Goal: Task Accomplishment & Management: Complete application form

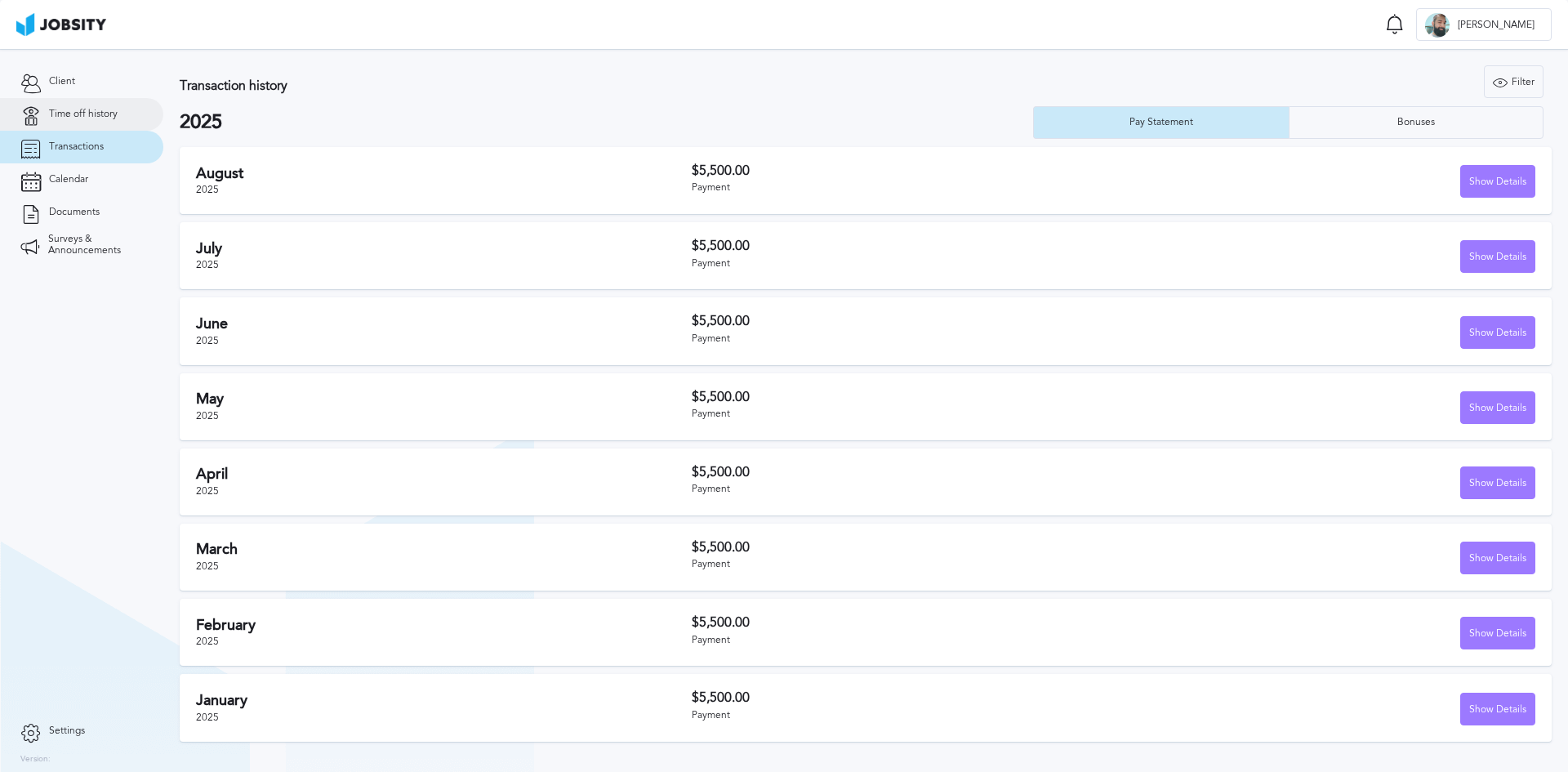
click at [90, 111] on span "Time off history" at bounding box center [84, 114] width 68 height 11
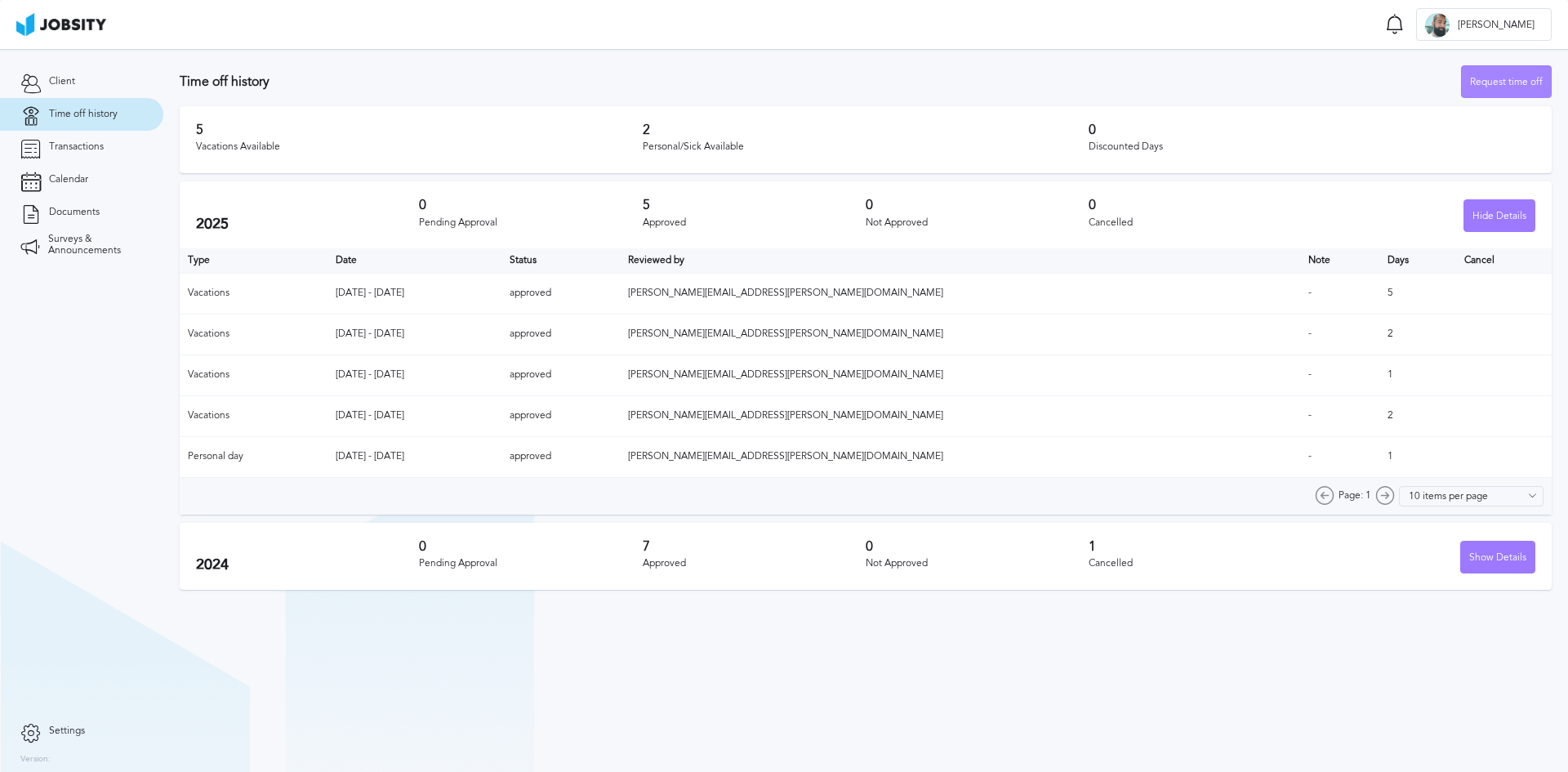
click at [1503, 79] on div "Request time off" at bounding box center [1507, 83] width 89 height 32
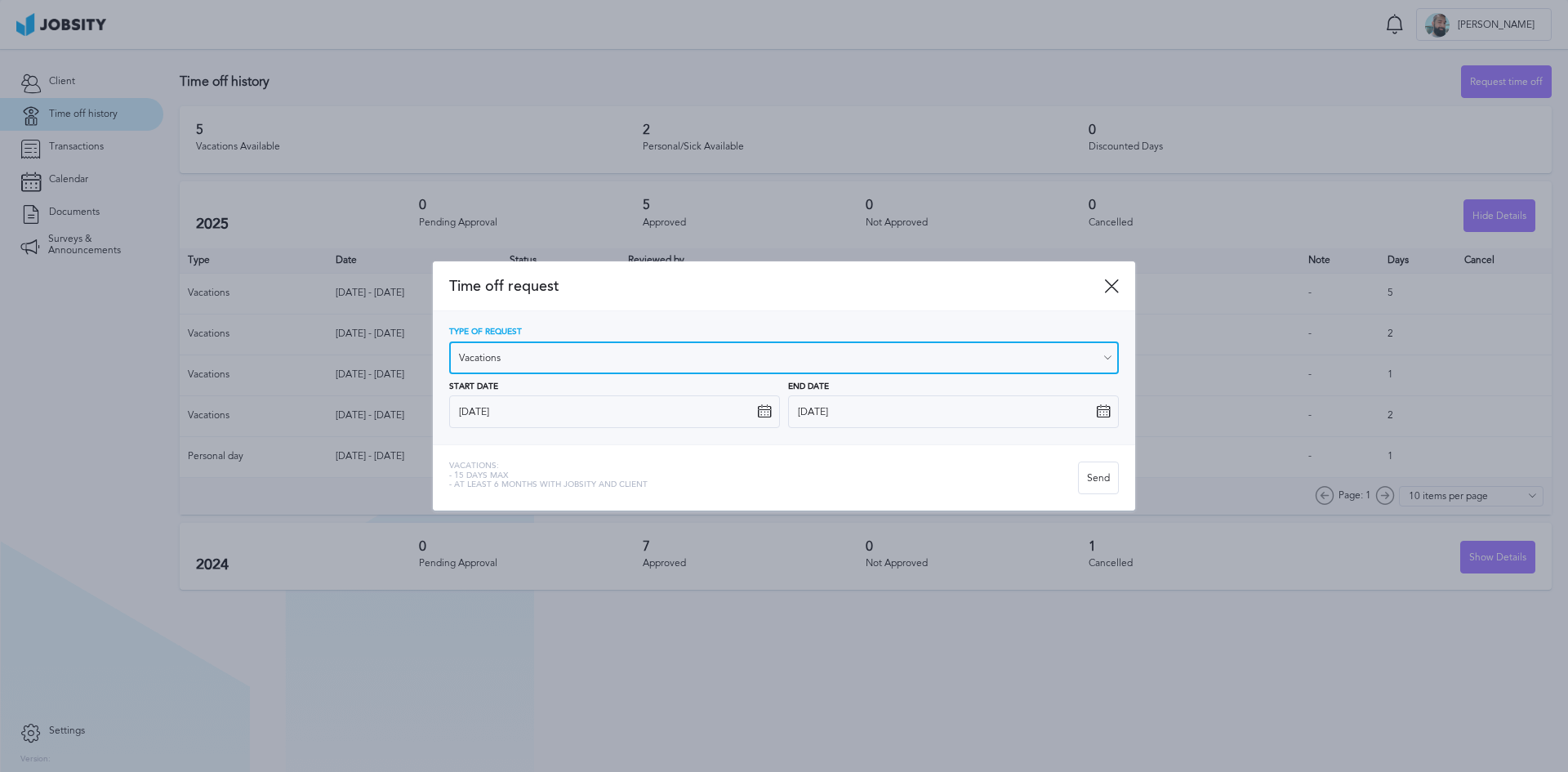
click at [552, 360] on input "Vacations" at bounding box center [784, 358] width 670 height 32
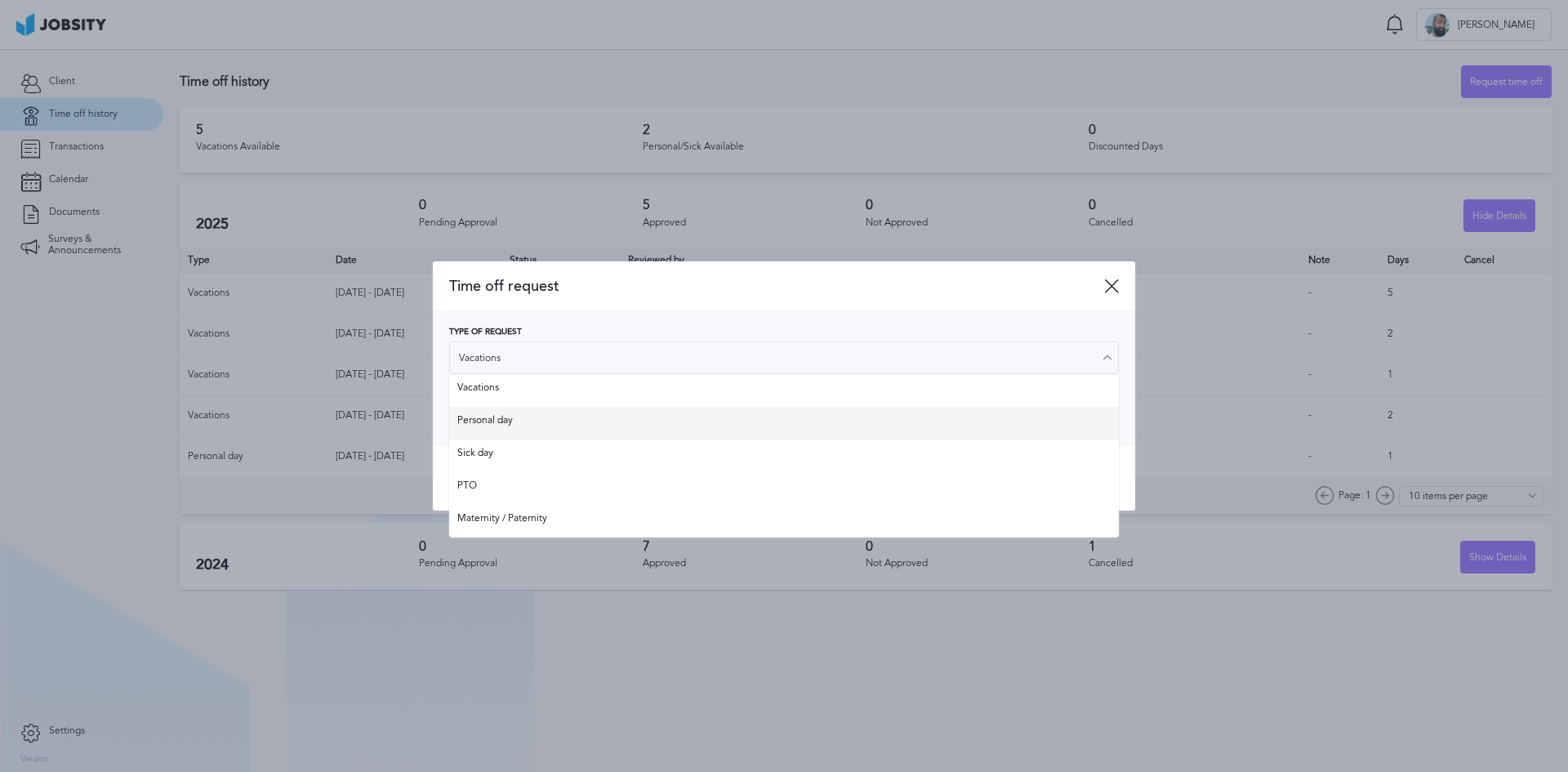
type input "Personal day"
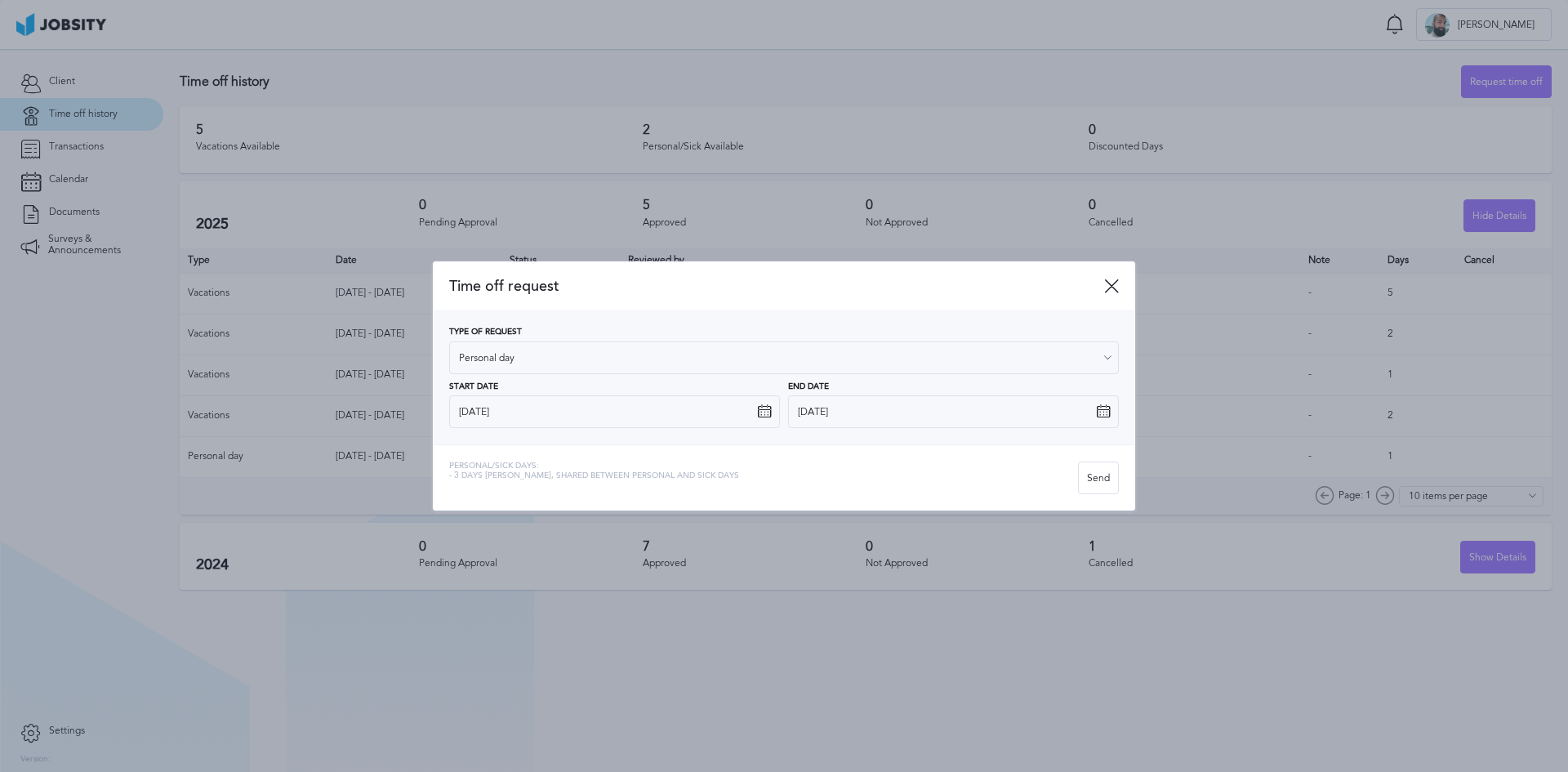
click at [521, 424] on div "Type of Request Personal day Vacations Personal day Sick day PTO Maternity / Pa…" at bounding box center [784, 378] width 670 height 101
click at [769, 417] on icon at bounding box center [764, 411] width 14 height 14
click at [765, 410] on icon at bounding box center [764, 411] width 14 height 14
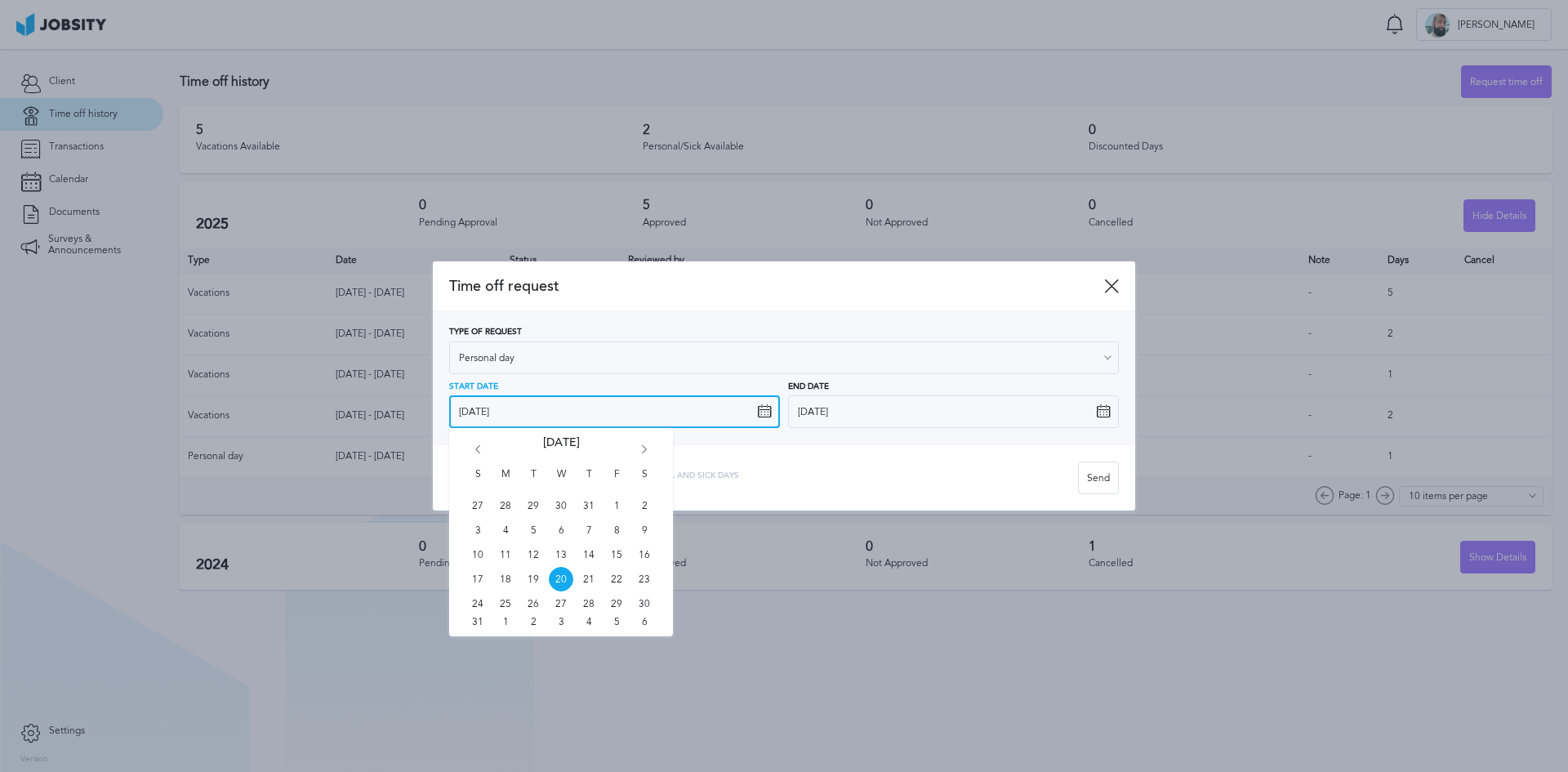
click at [734, 416] on input "[DATE]" at bounding box center [614, 411] width 331 height 32
click at [613, 604] on span "29" at bounding box center [616, 604] width 25 height 25
type input "[DATE]"
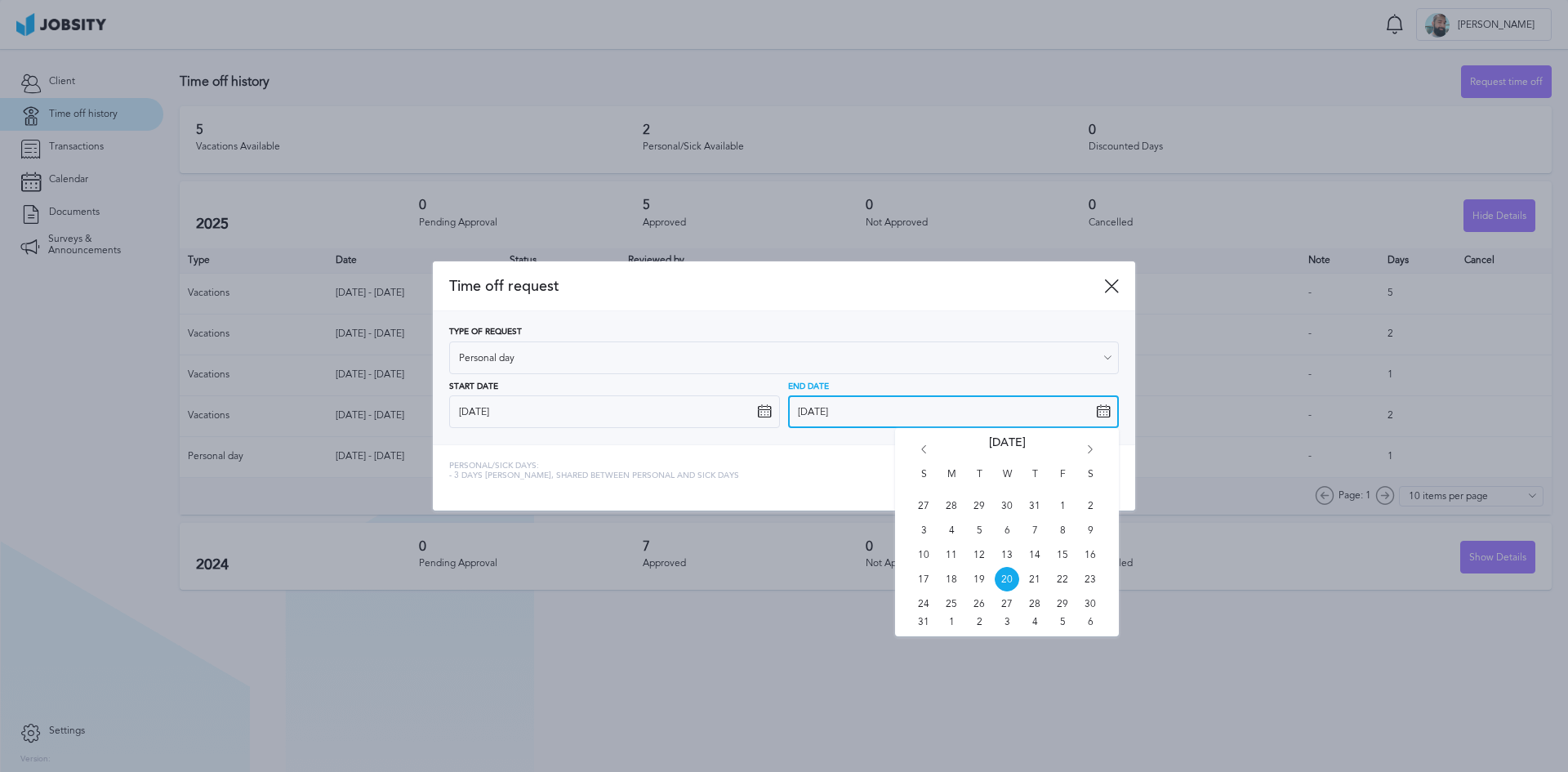
click at [847, 405] on input "[DATE]" at bounding box center [954, 411] width 331 height 32
click at [1061, 604] on span "29" at bounding box center [1063, 604] width 25 height 25
type input "[DATE]"
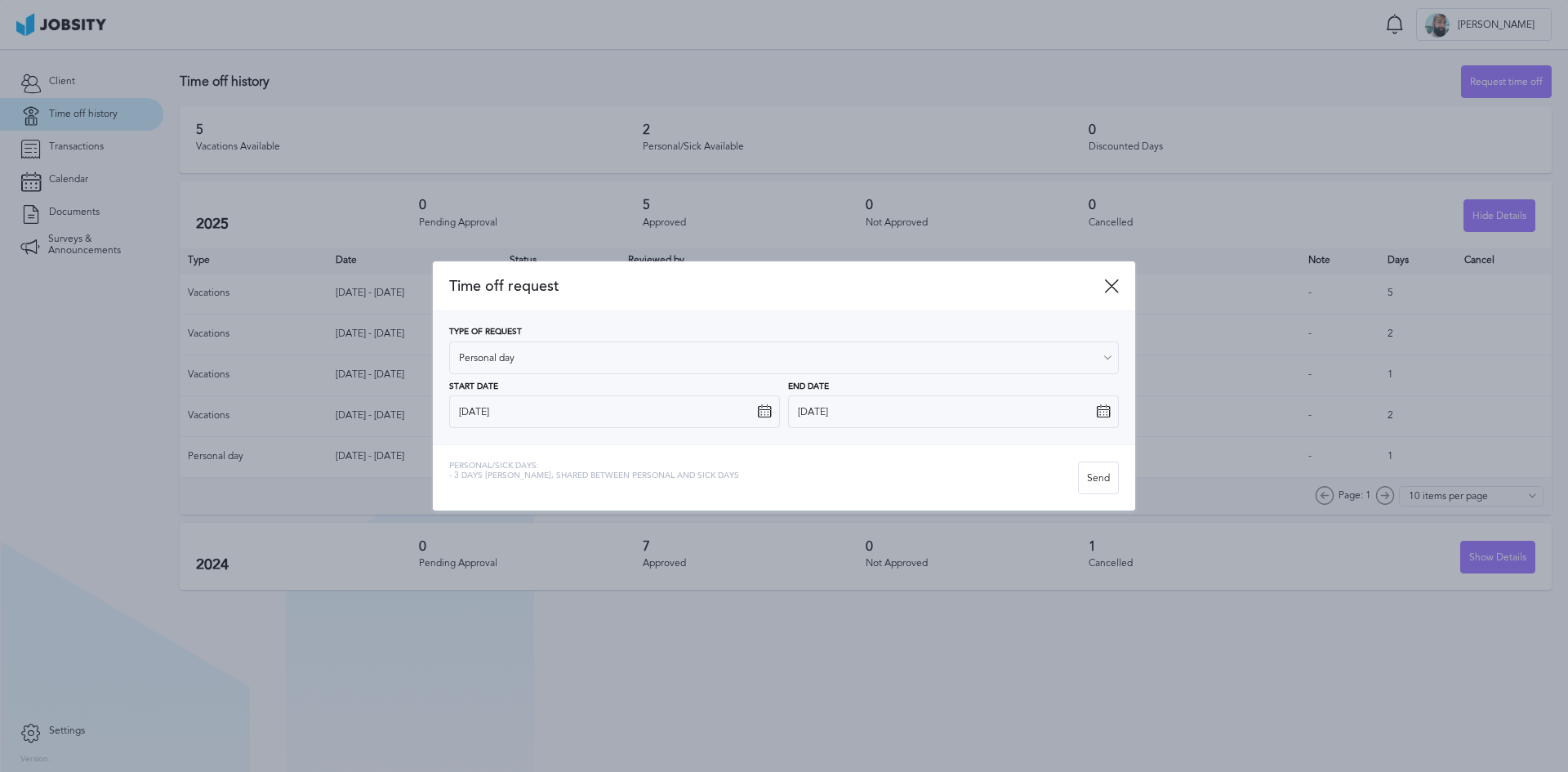
click at [784, 459] on div "Personal/Sick days: - 3 days [PERSON_NAME], shared between personal and sick da…" at bounding box center [784, 478] width 703 height 66
click at [1101, 476] on div "Send" at bounding box center [1098, 479] width 39 height 32
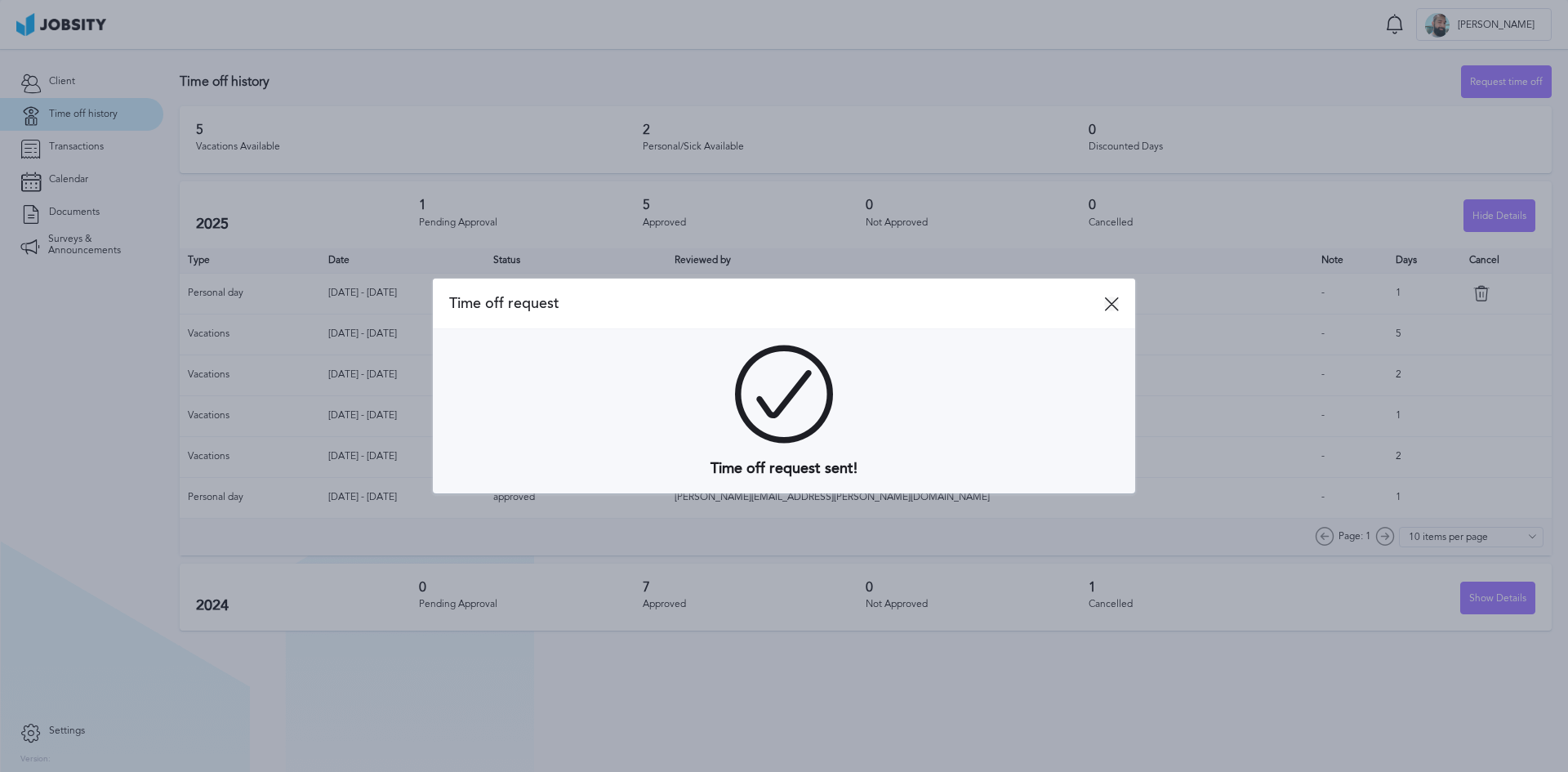
click at [1106, 307] on icon at bounding box center [1111, 303] width 14 height 14
